Goal: Transaction & Acquisition: Purchase product/service

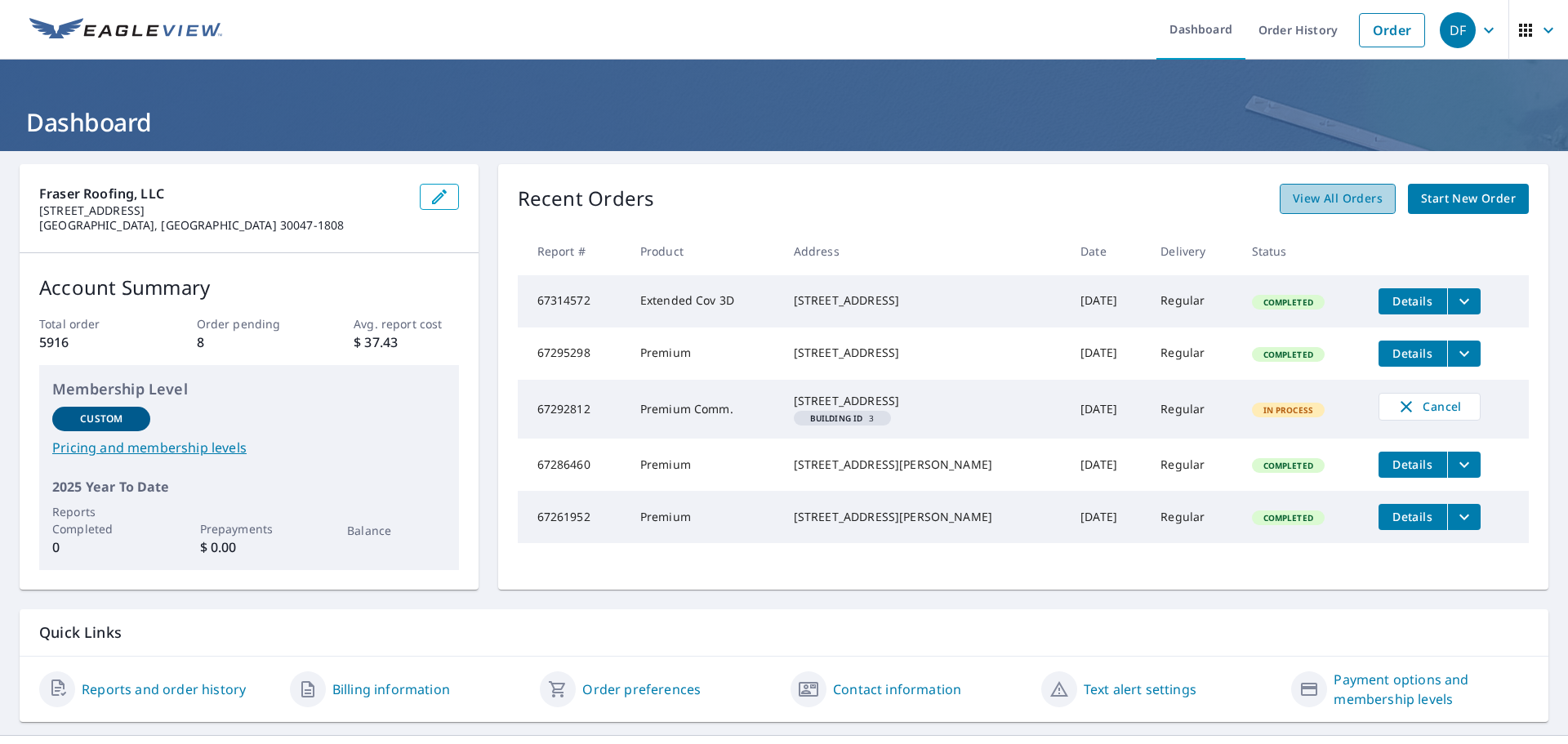
click at [1358, 201] on span "View All Orders" at bounding box center [1337, 199] width 90 height 20
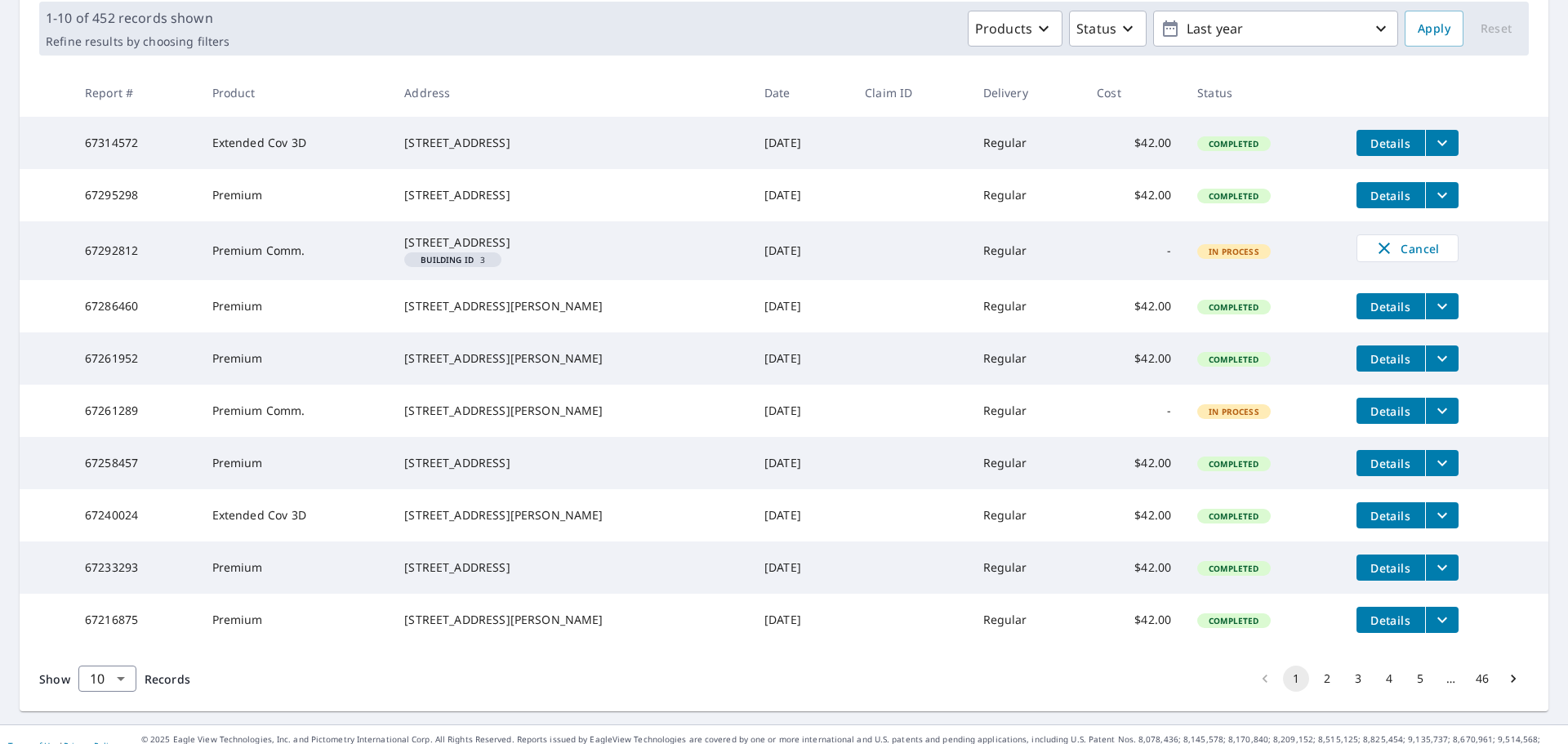
scroll to position [343, 0]
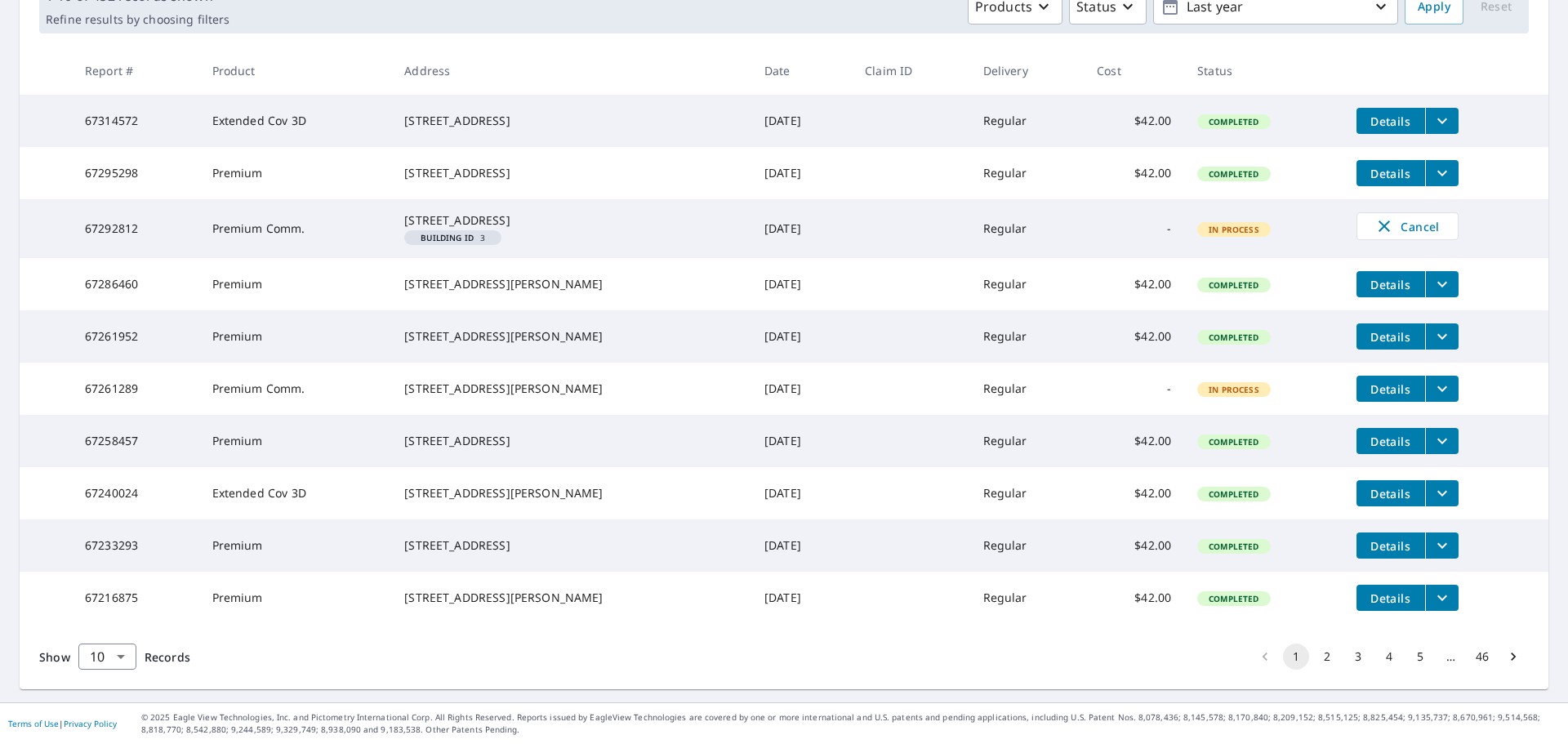
click at [1317, 661] on button "2" at bounding box center [1326, 656] width 26 height 26
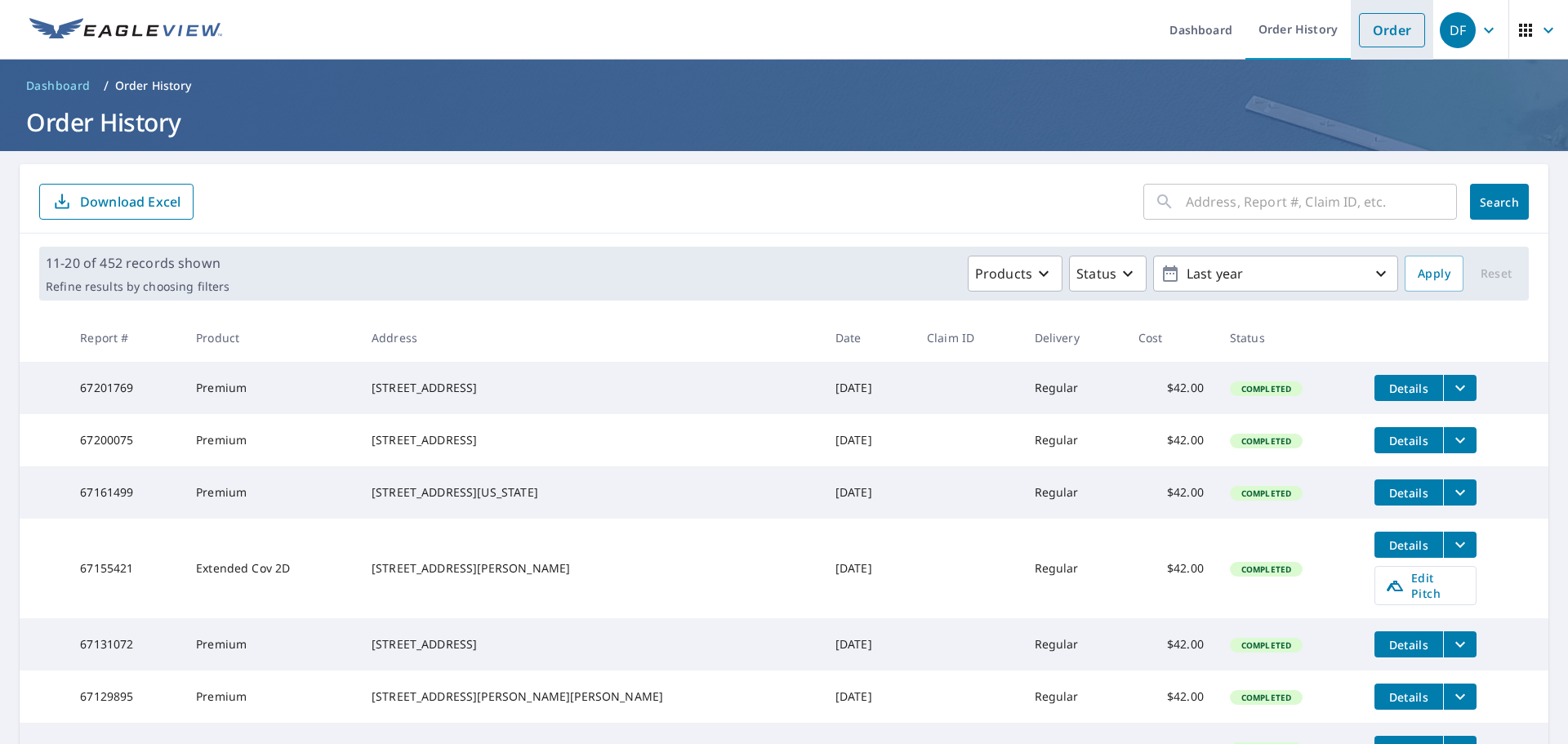
click at [1363, 31] on link "Order" at bounding box center [1392, 30] width 66 height 34
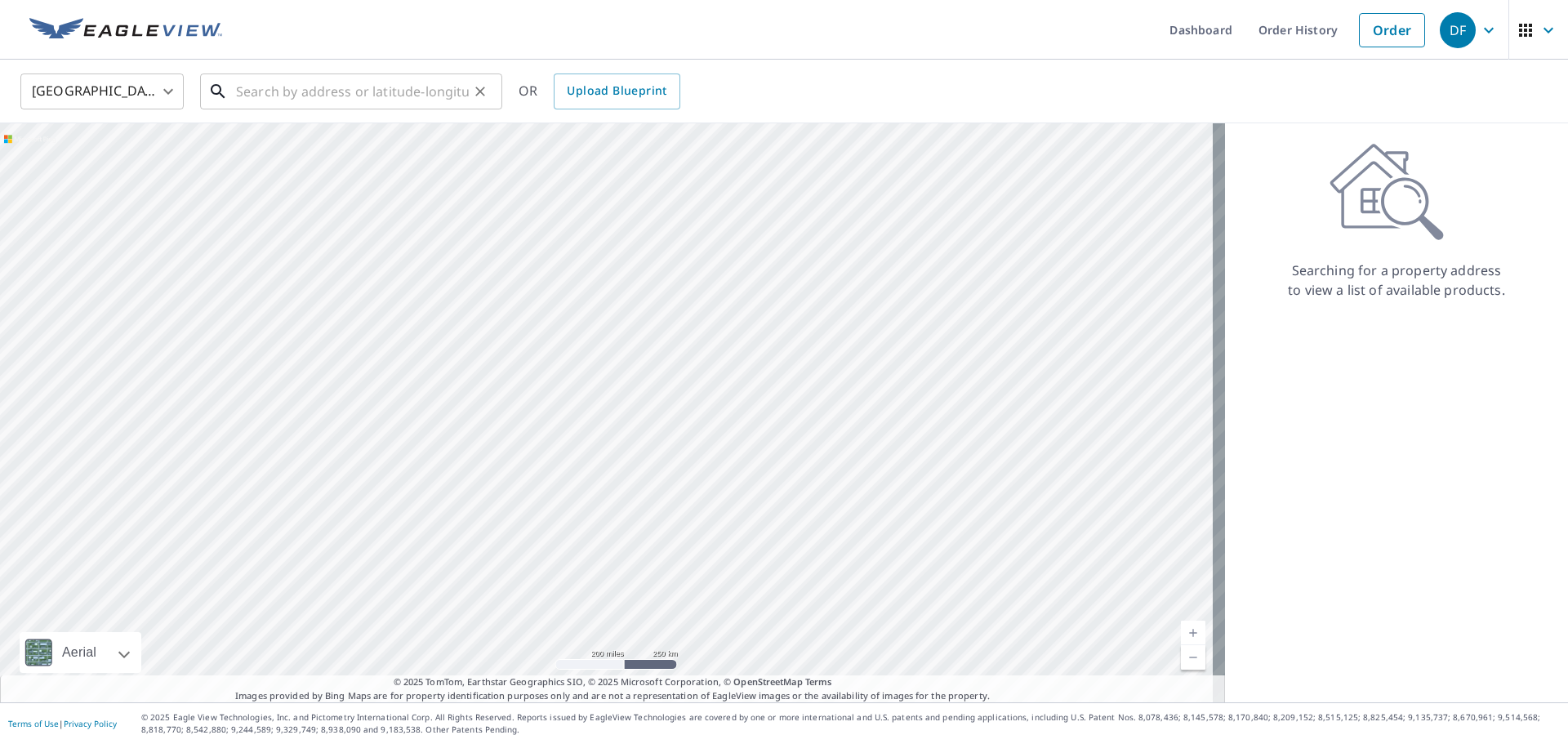
click at [309, 85] on input "text" at bounding box center [352, 92] width 233 height 46
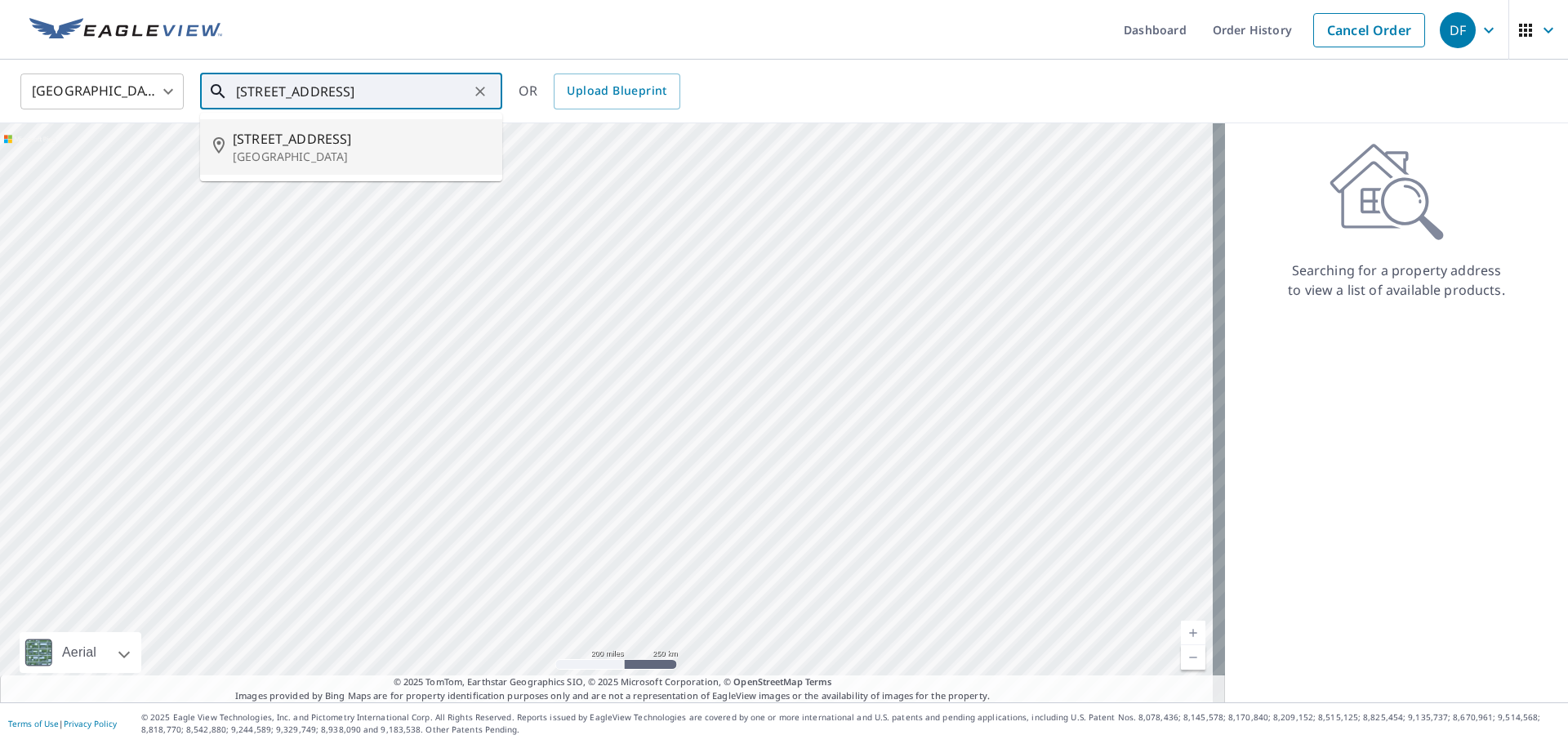
click at [349, 147] on span "[STREET_ADDRESS]" at bounding box center [361, 139] width 256 height 20
type input "[STREET_ADDRESS]"
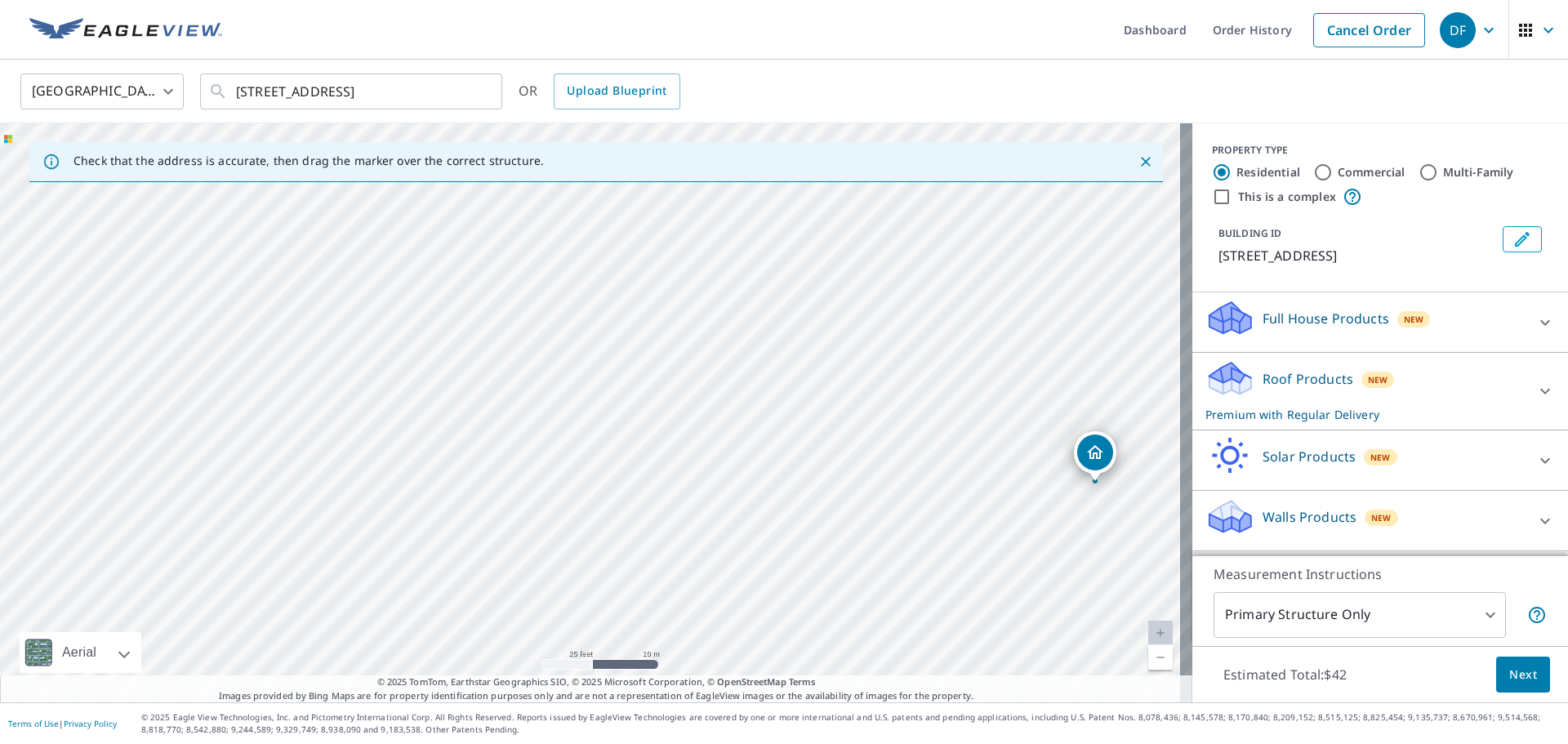
drag, startPoint x: 590, startPoint y: 356, endPoint x: 1305, endPoint y: 556, distance: 742.4
click at [1241, 597] on div "Check that the address is accurate, then drag the marker over the correct struc…" at bounding box center [784, 413] width 1568 height 580
drag, startPoint x: 601, startPoint y: 397, endPoint x: 593, endPoint y: 396, distance: 8.1
click at [596, 397] on div "[STREET_ADDRESS]" at bounding box center [596, 413] width 1192 height 580
drag, startPoint x: 560, startPoint y: 335, endPoint x: 449, endPoint y: 294, distance: 118.3
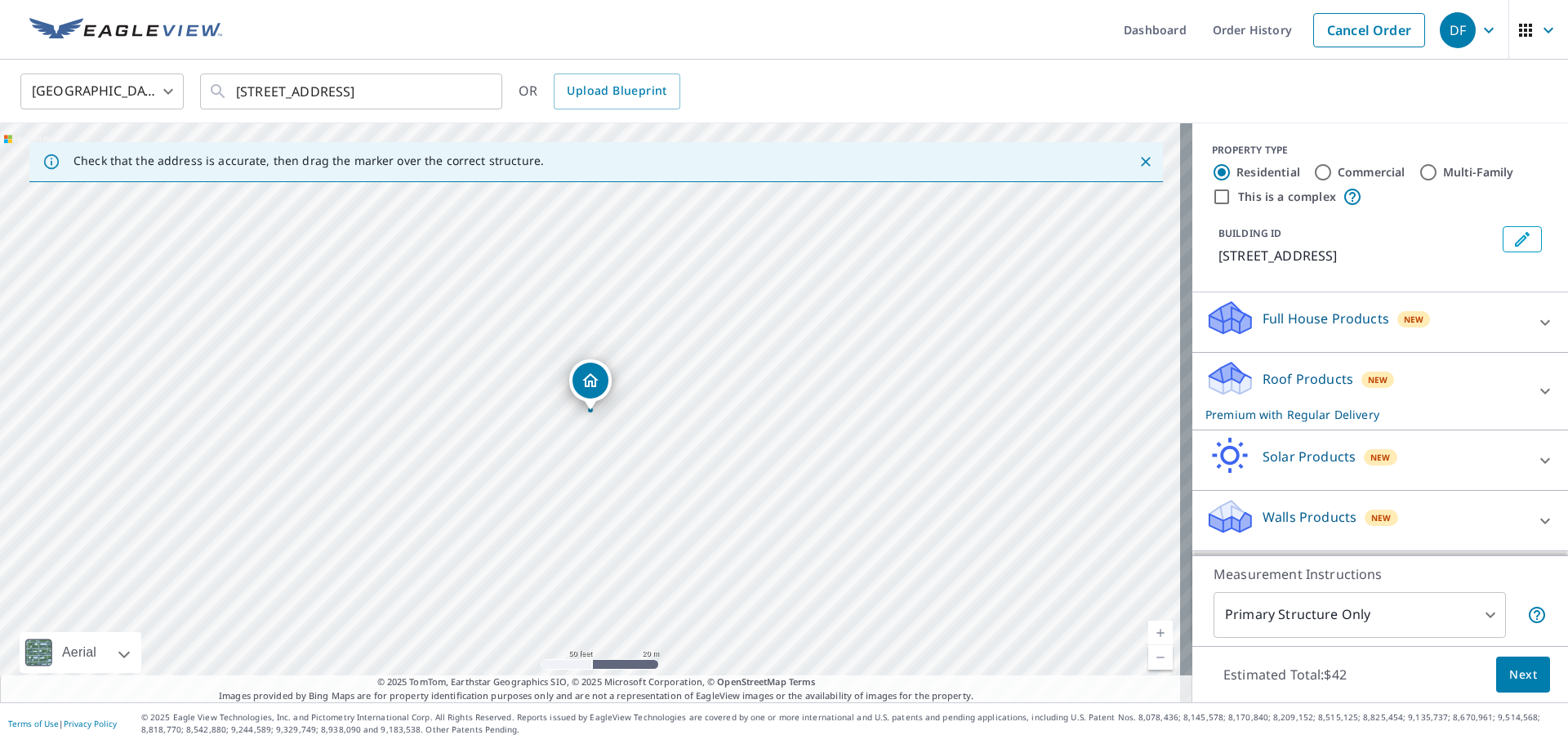
click at [1458, 619] on body "DF DF Dashboard Order History Cancel Order DF [GEOGRAPHIC_DATA] [GEOGRAPHIC_DAT…" at bounding box center [784, 372] width 1568 height 744
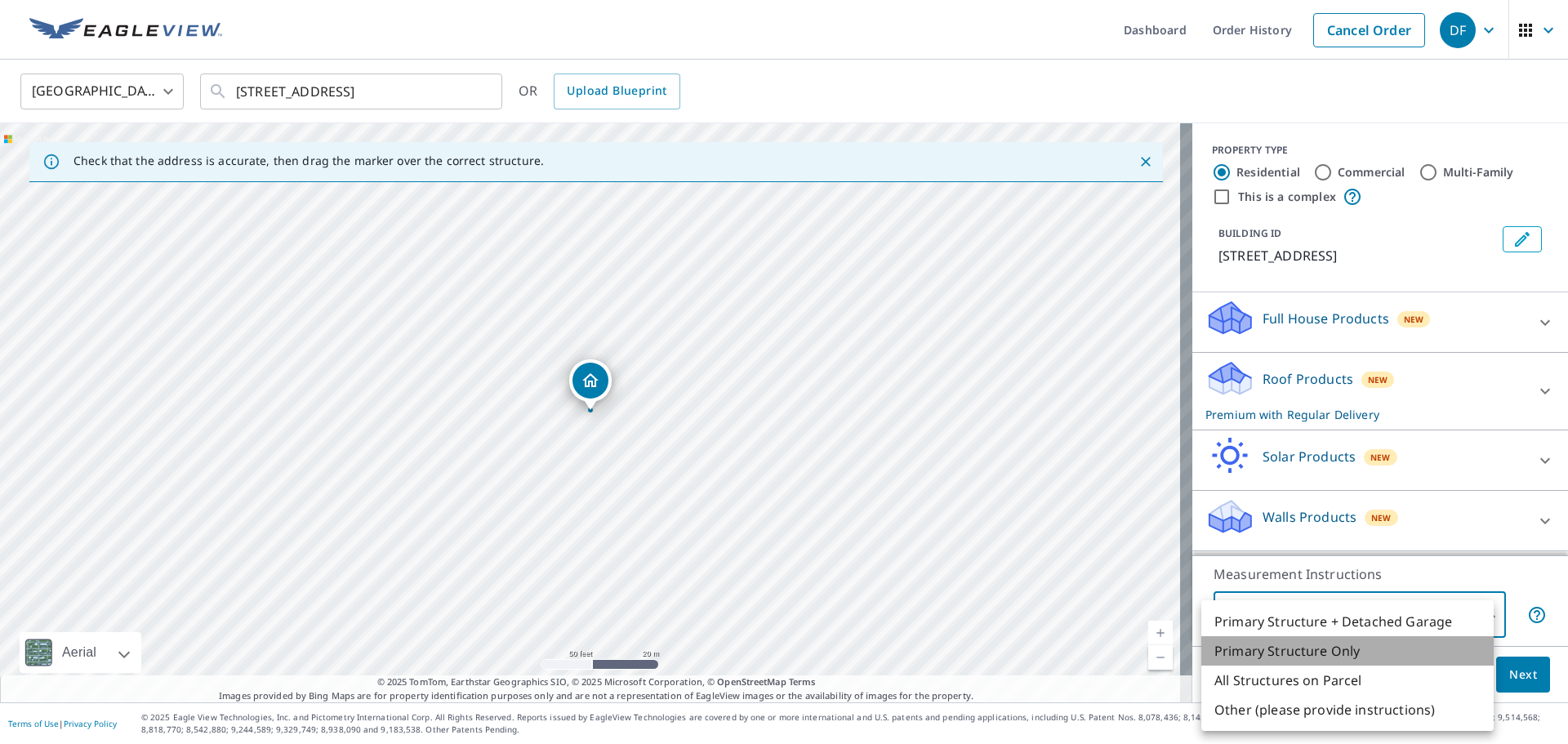
click at [1399, 644] on li "Primary Structure Only" at bounding box center [1348, 651] width 293 height 30
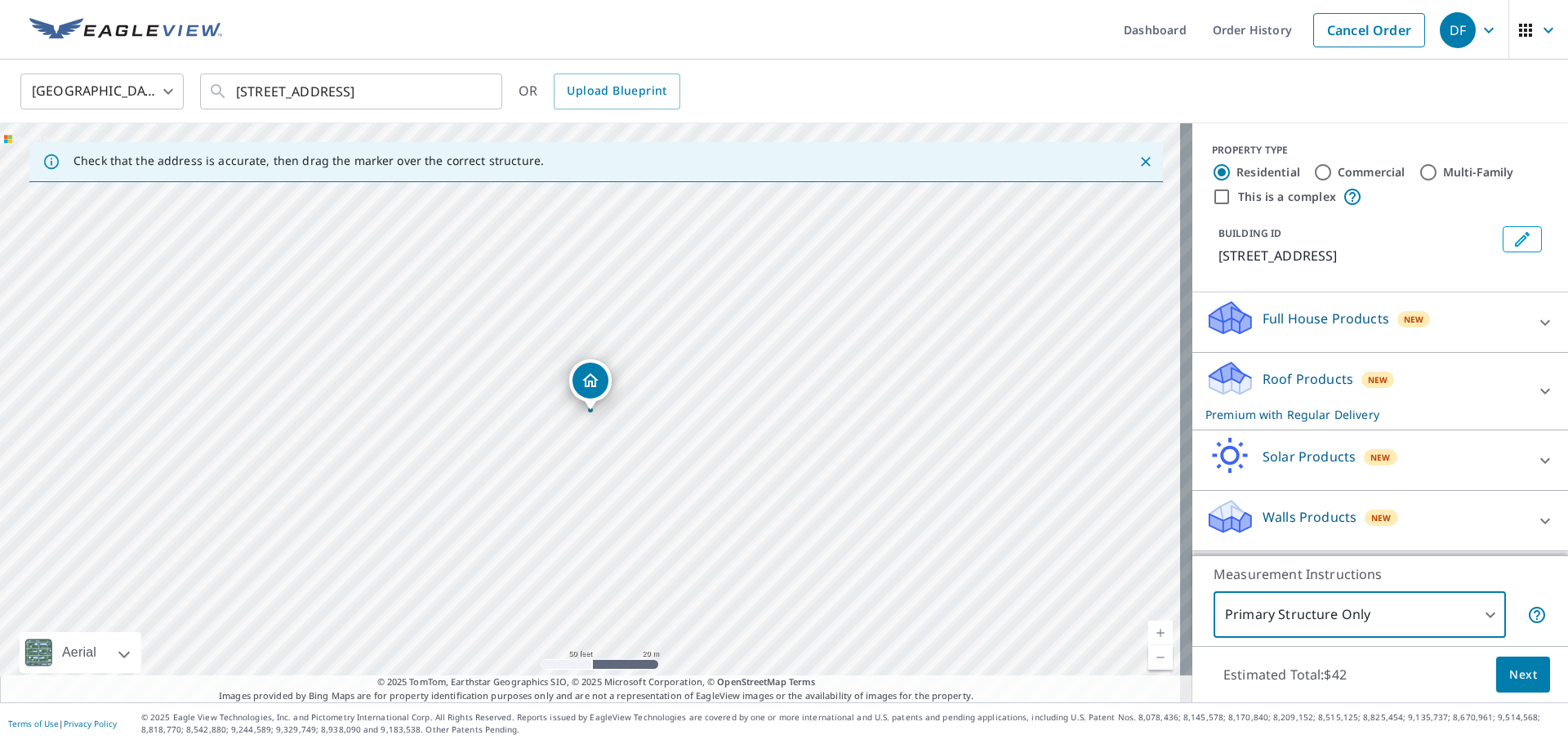
click at [1522, 672] on span "Next" at bounding box center [1523, 675] width 28 height 20
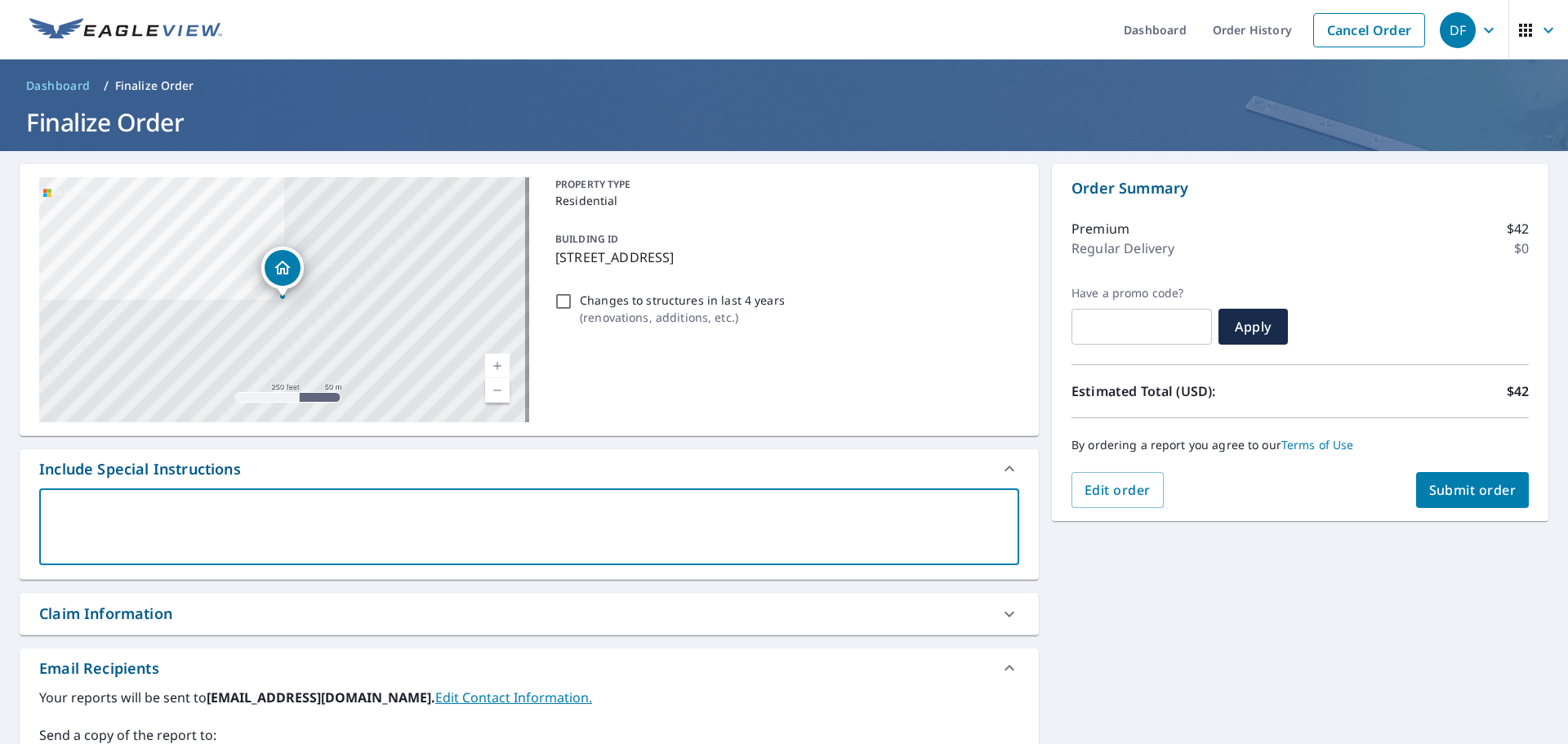
click at [456, 516] on textarea at bounding box center [529, 527] width 957 height 47
type textarea "F"
type textarea "x"
checkbox input "true"
type textarea "Fu"
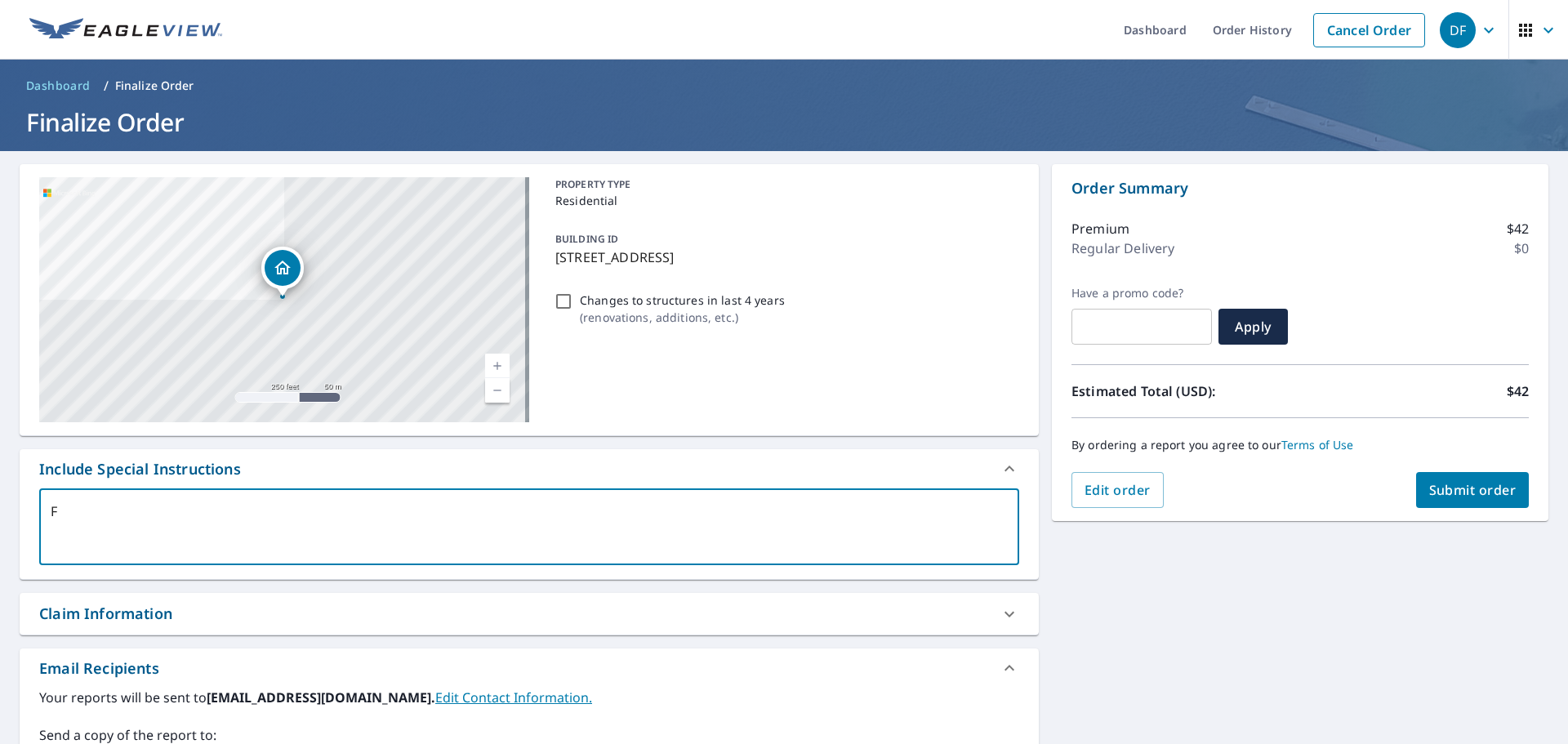
type textarea "x"
checkbox input "true"
type textarea "Ful"
type textarea "x"
checkbox input "true"
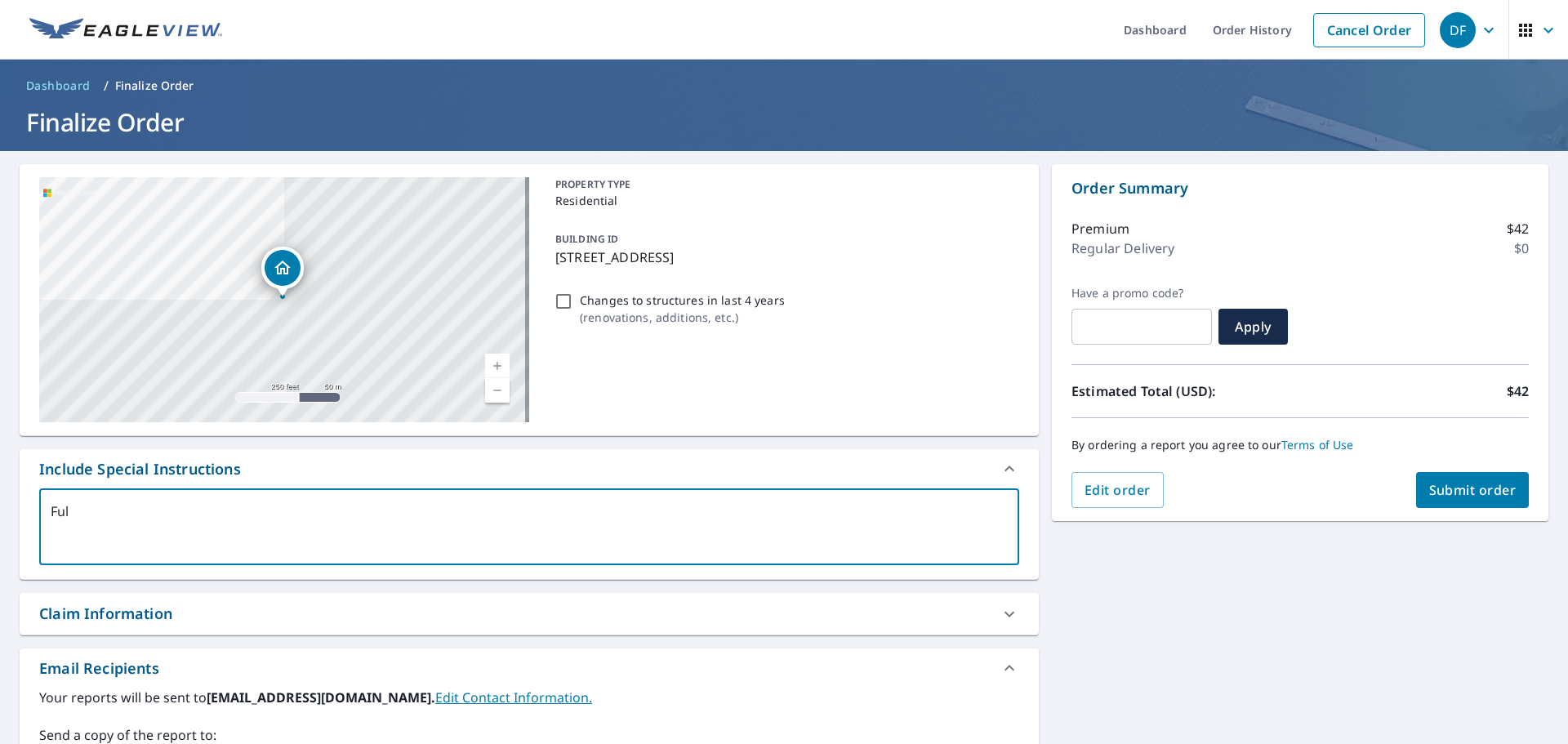
type textarea "Full"
type textarea "x"
checkbox input "true"
type textarea "Full"
type textarea "x"
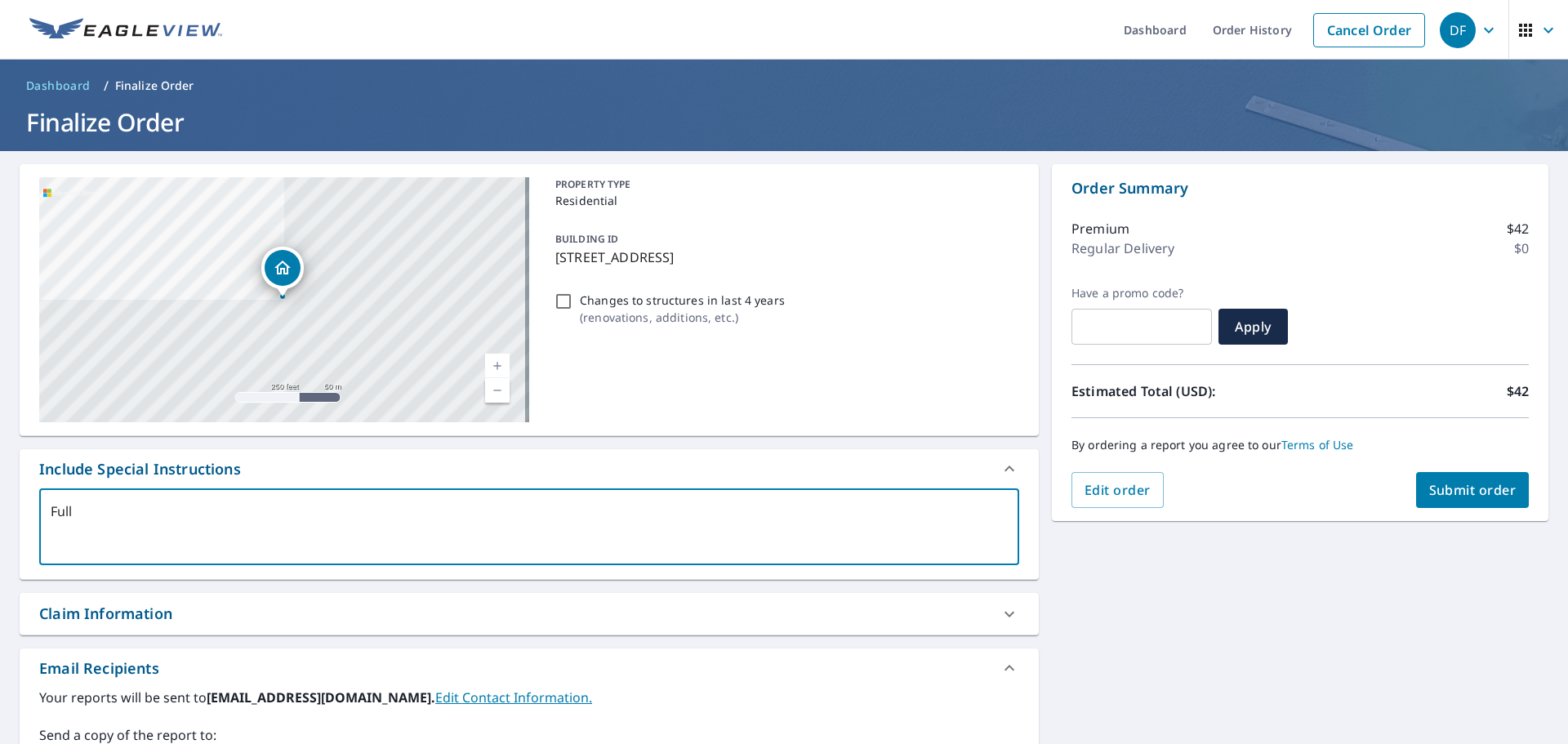
checkbox input "true"
type textarea "Full U"
type textarea "x"
checkbox input "true"
type textarea "Full Un"
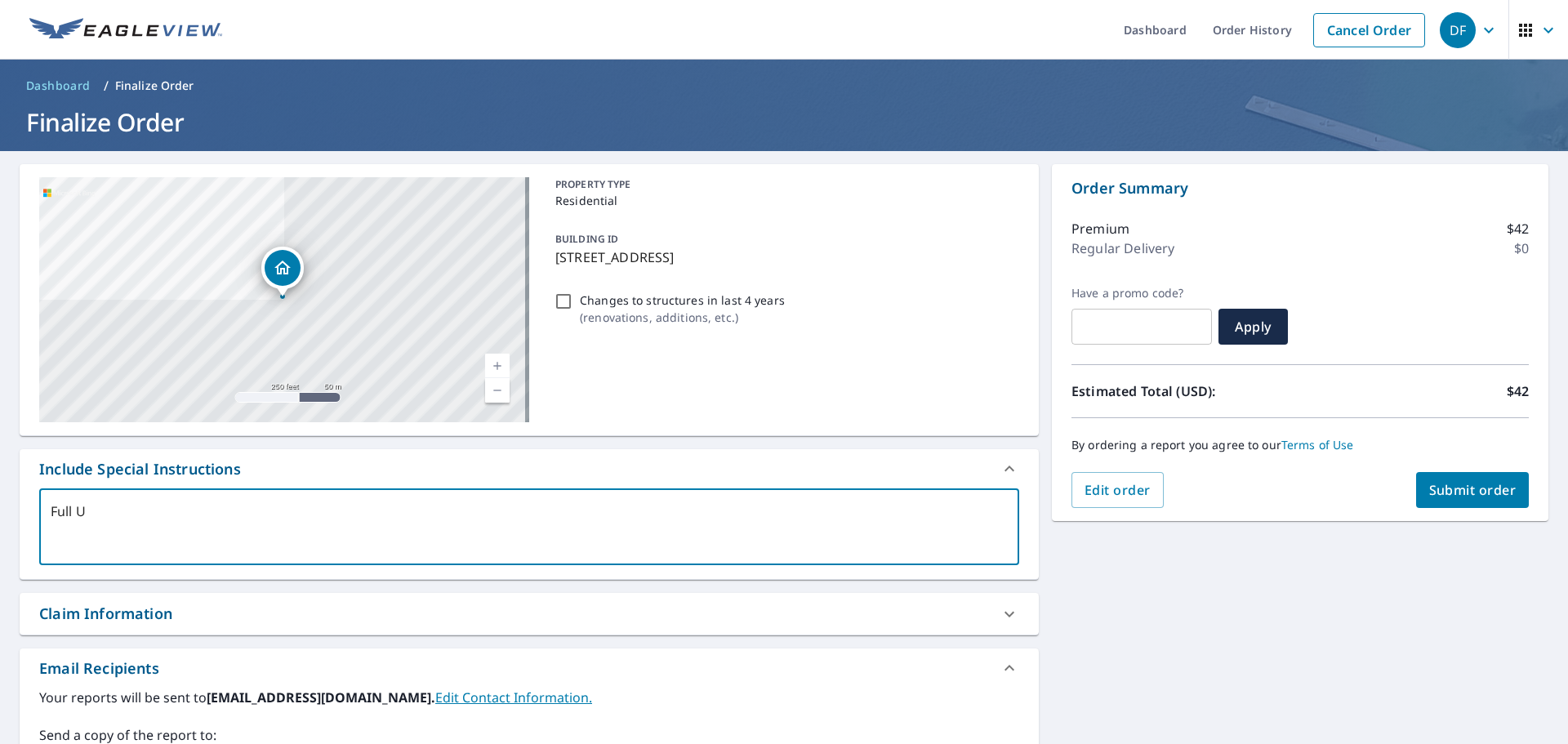
type textarea "x"
checkbox input "true"
type textarea "Full Uni"
type textarea "x"
checkbox input "true"
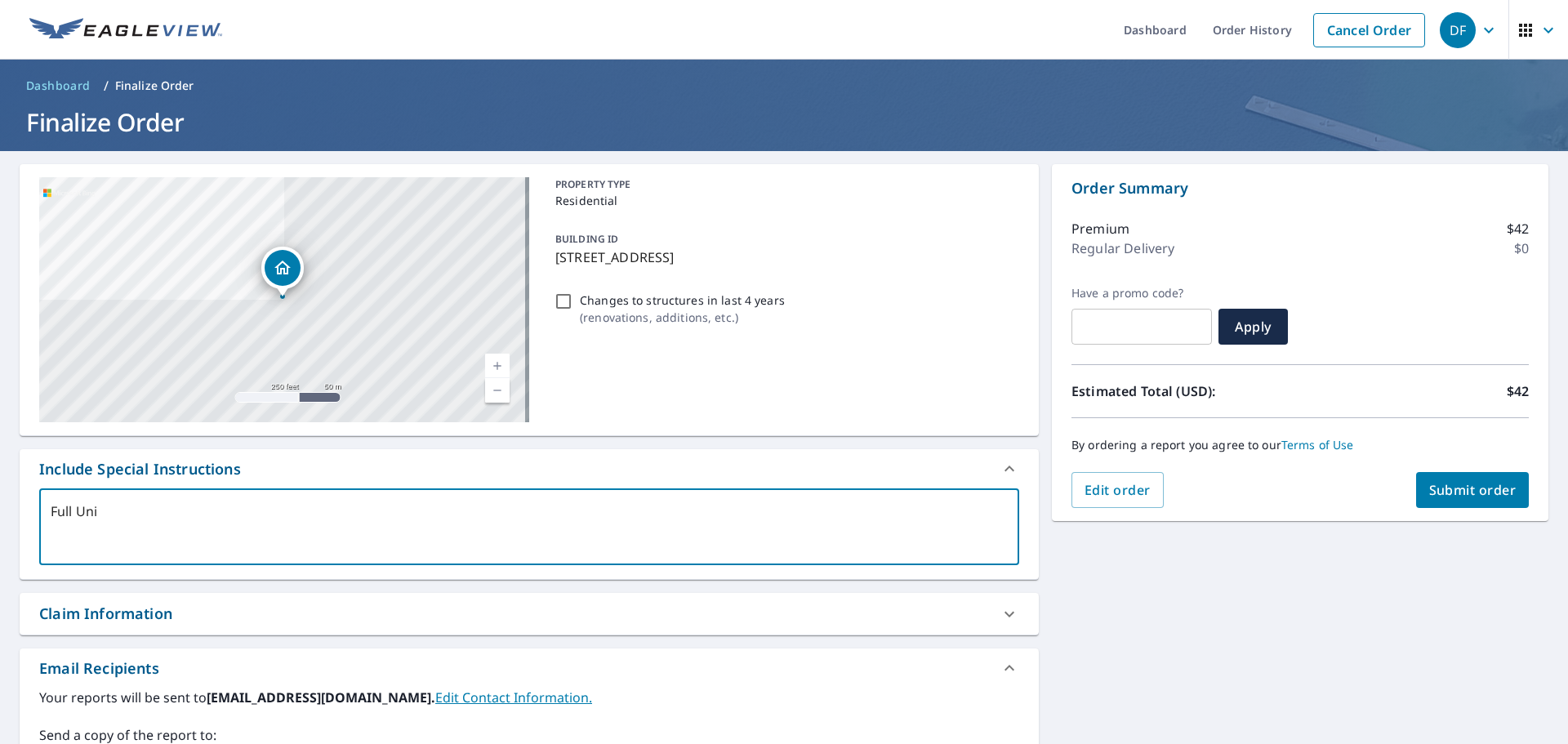
type textarea "Full Unit"
type textarea "x"
checkbox input "true"
type textarea "Full Unit"
click at [1469, 484] on span "Submit order" at bounding box center [1473, 489] width 88 height 18
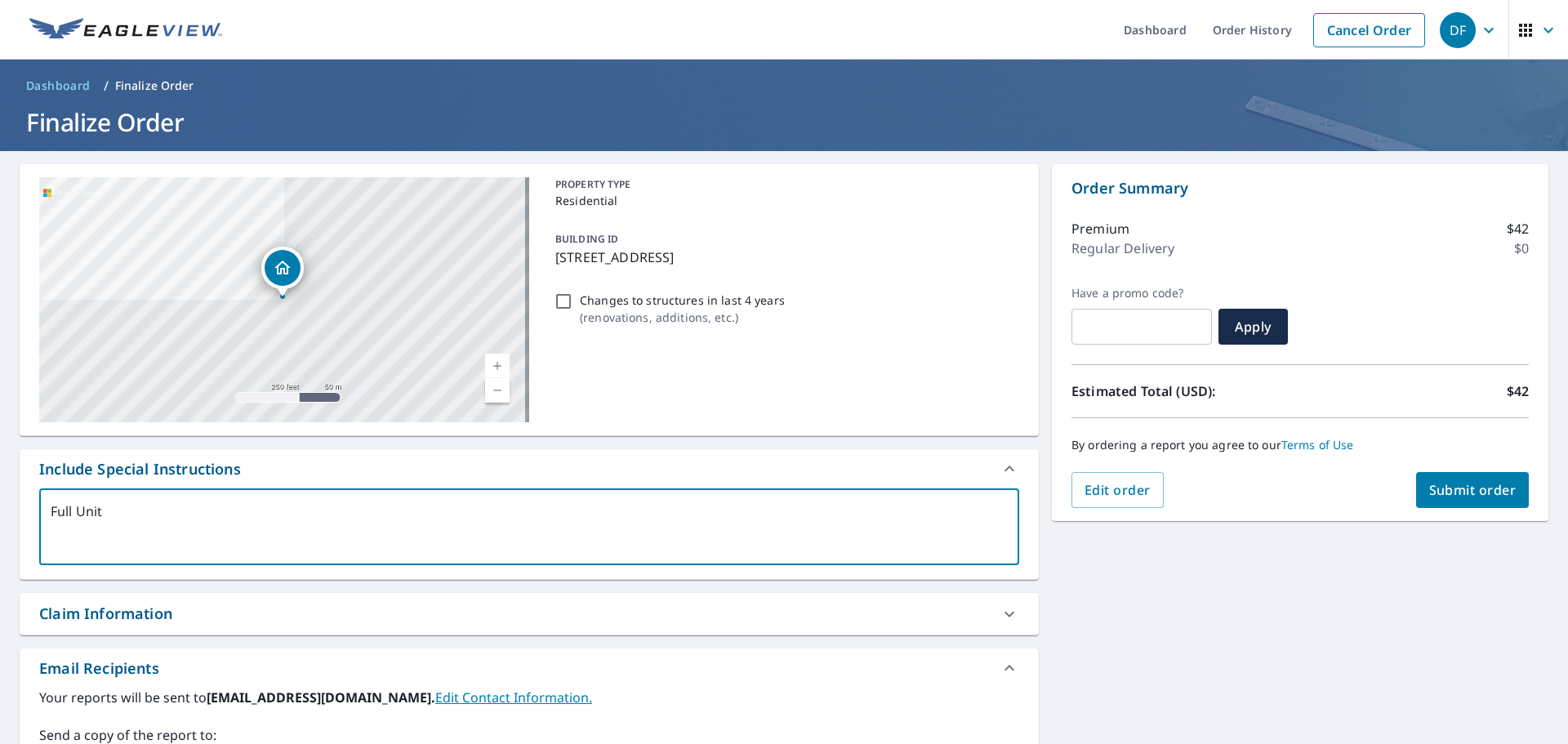
type textarea "x"
checkbox input "true"
